Goal: Navigation & Orientation: Find specific page/section

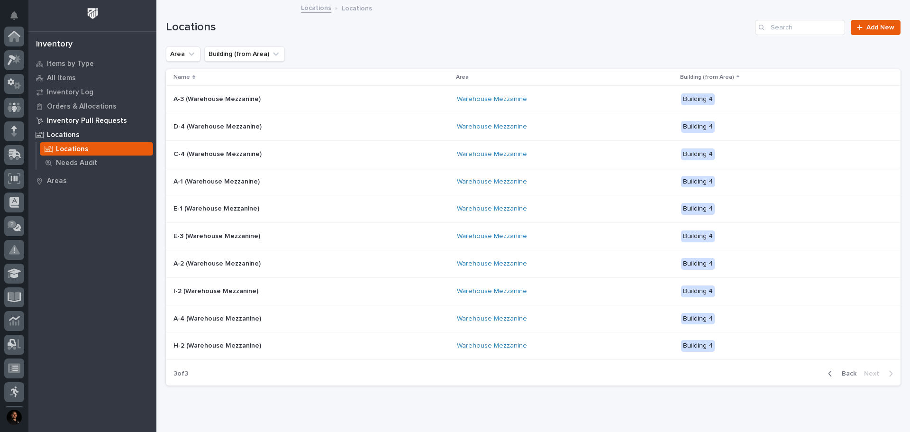
scroll to position [141, 0]
click at [72, 91] on p "Inventory Log" at bounding box center [70, 92] width 46 height 9
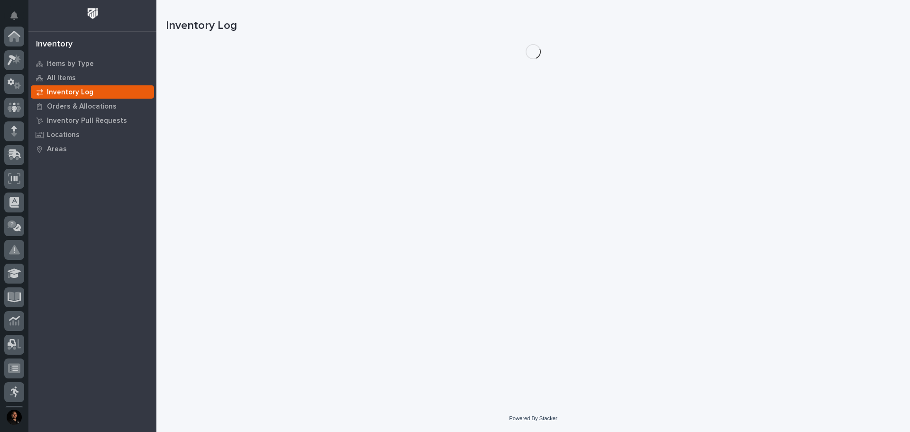
scroll to position [141, 0]
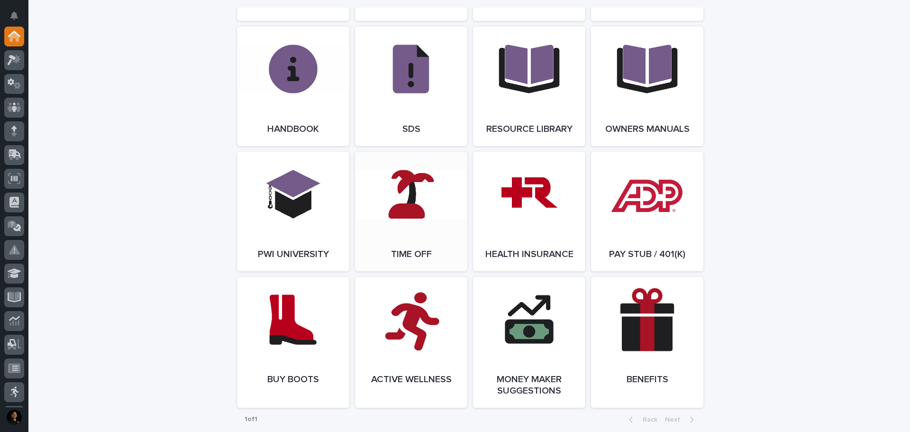
scroll to position [1217, 0]
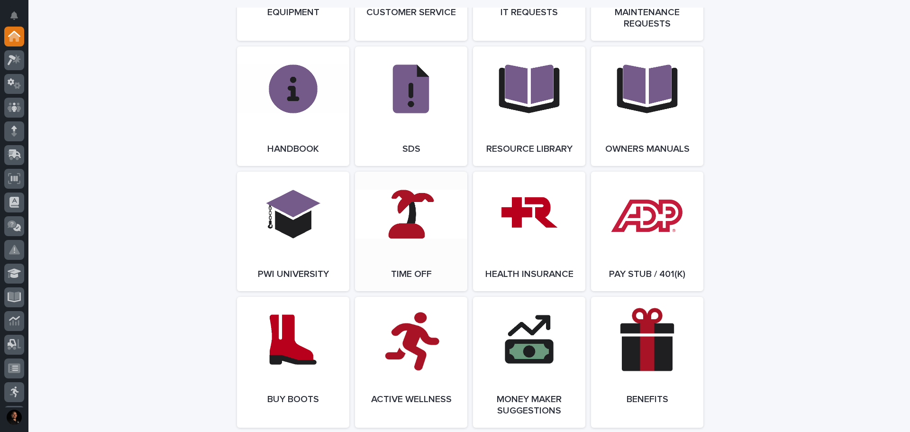
click at [412, 227] on link "Open Link" at bounding box center [411, 231] width 112 height 119
click at [16, 156] on icon at bounding box center [15, 153] width 12 height 9
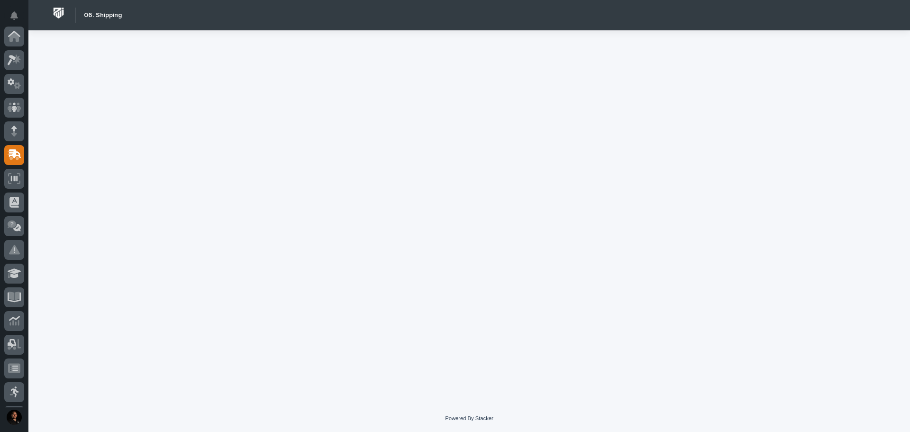
scroll to position [118, 0]
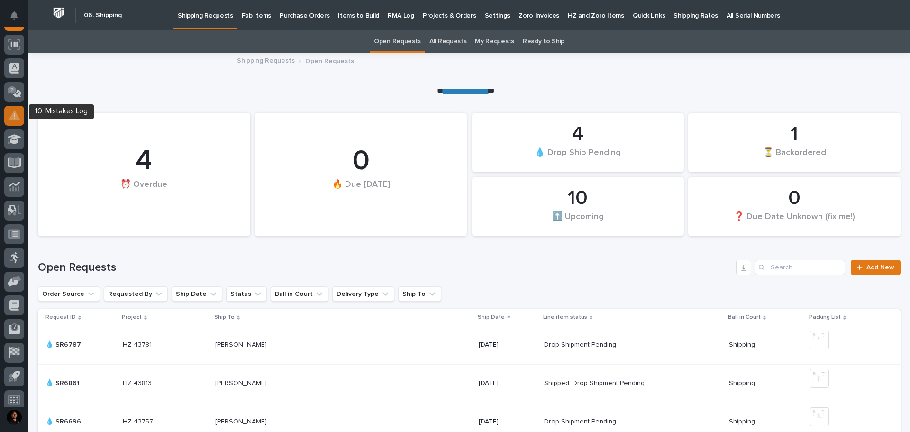
scroll to position [141, 0]
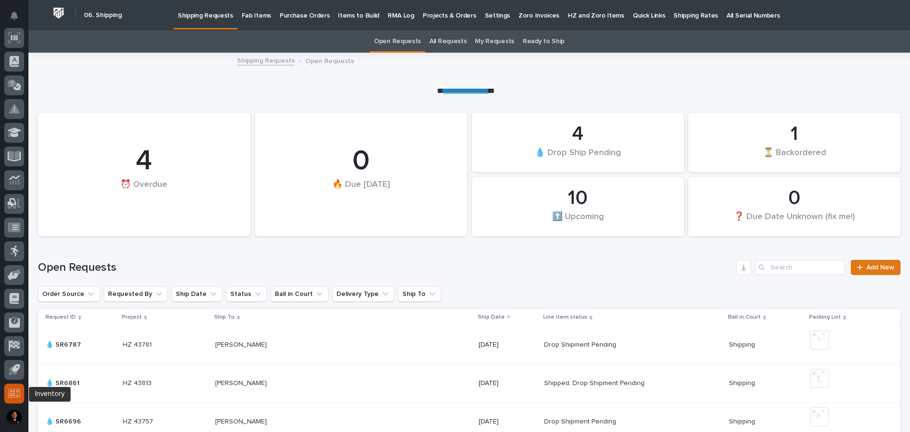
click at [19, 393] on icon at bounding box center [14, 393] width 12 height 11
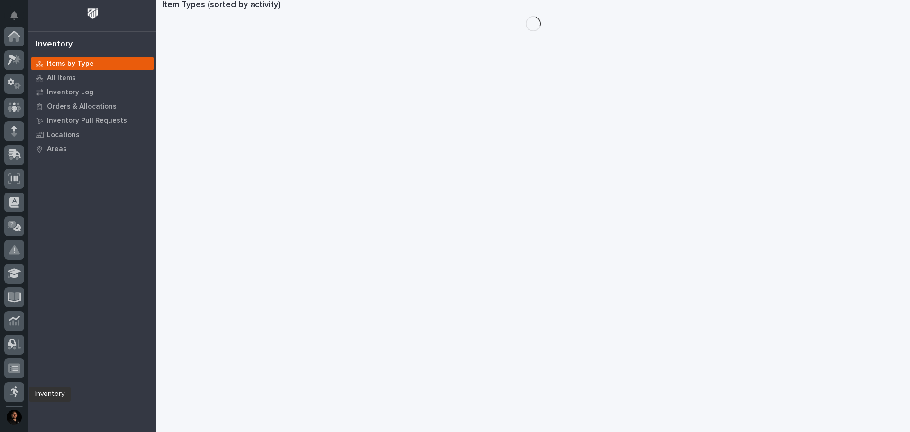
scroll to position [141, 0]
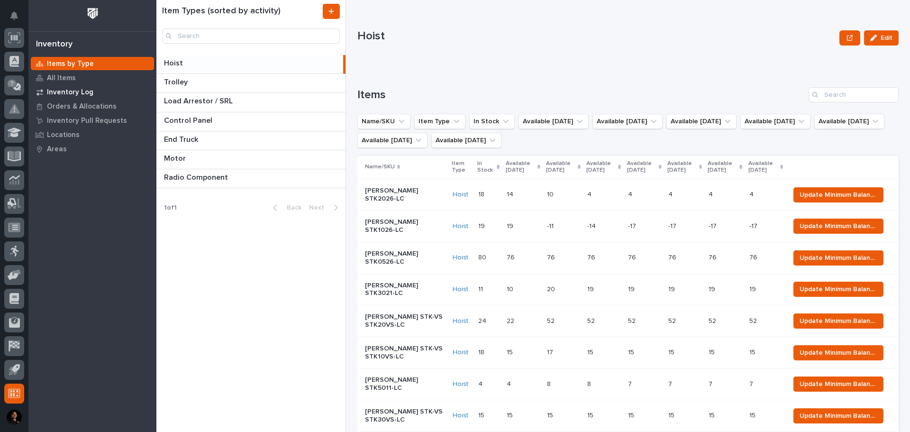
click at [84, 91] on p "Inventory Log" at bounding box center [70, 92] width 46 height 9
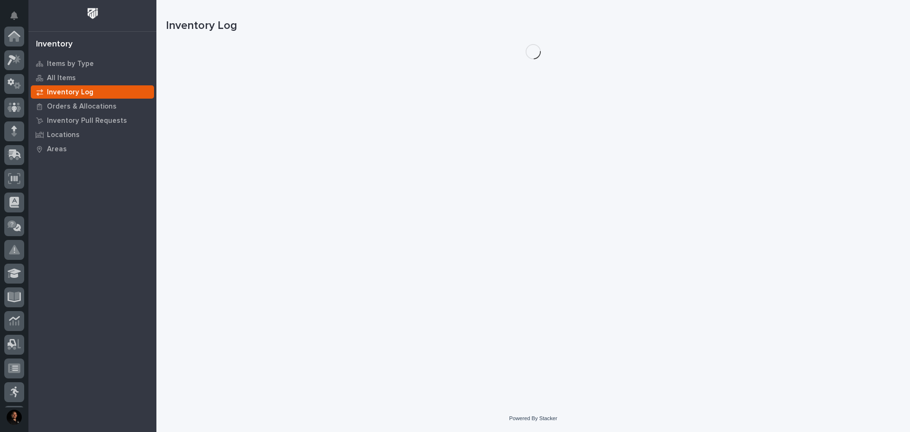
scroll to position [141, 0]
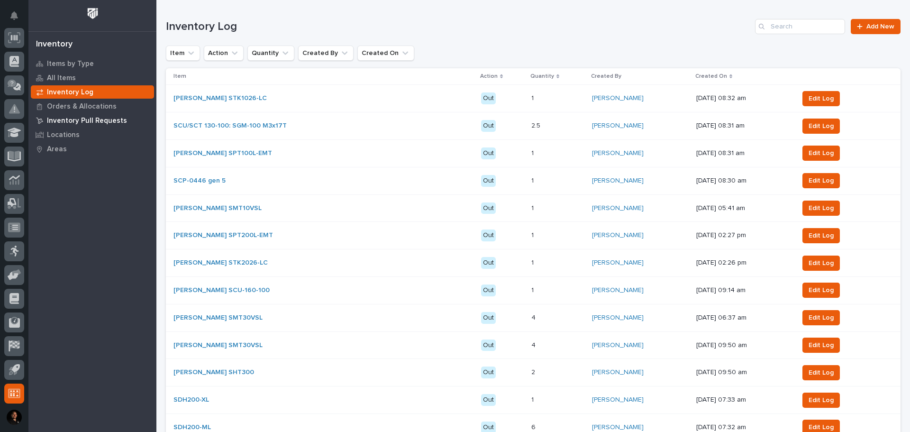
click at [103, 117] on p "Inventory Pull Requests" at bounding box center [87, 121] width 80 height 9
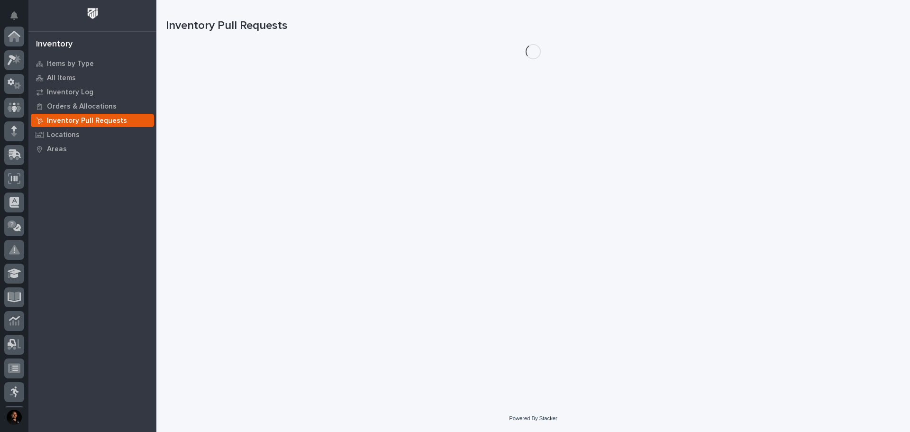
scroll to position [141, 0]
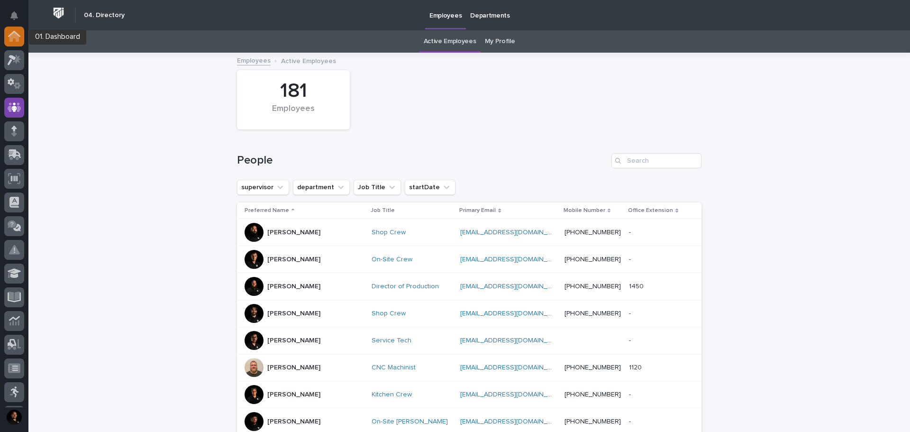
click at [20, 39] on div at bounding box center [14, 37] width 20 height 20
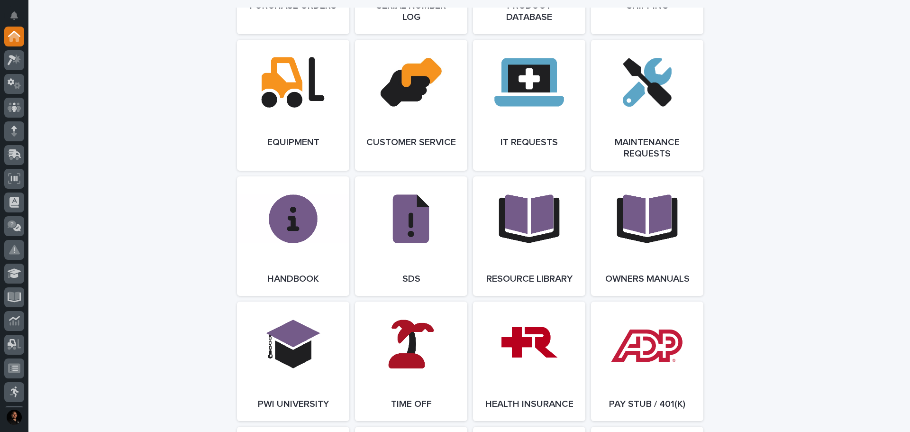
scroll to position [1090, 0]
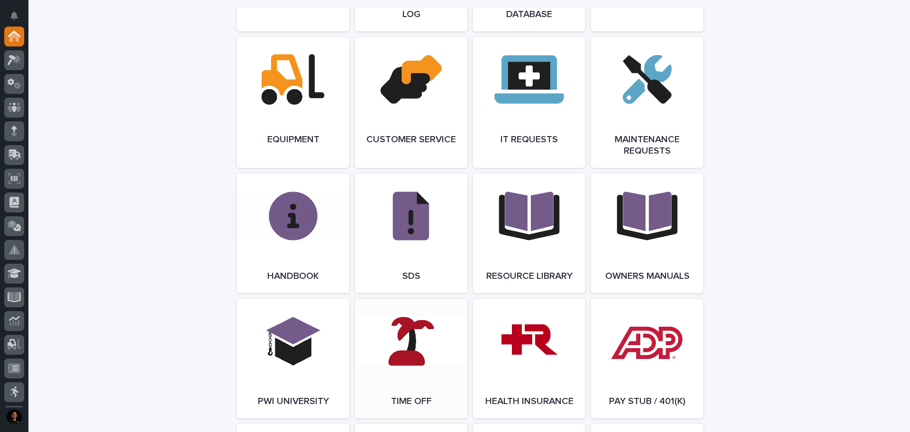
click at [412, 347] on link "Open Link" at bounding box center [411, 358] width 112 height 119
